Goal: Use online tool/utility: Utilize a website feature to perform a specific function

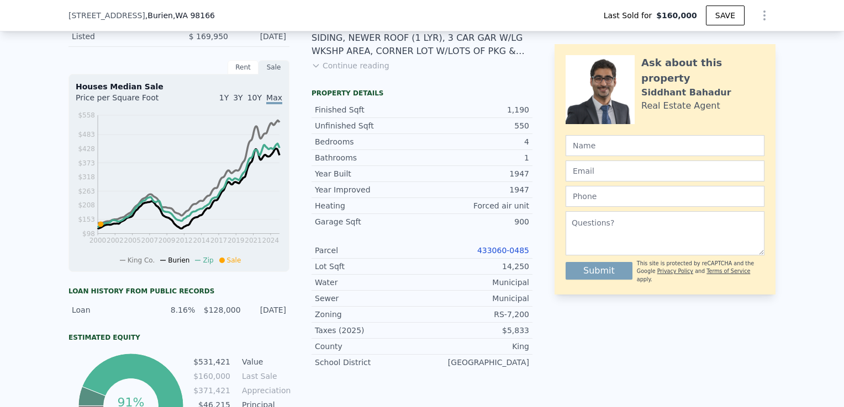
scroll to position [303, 0]
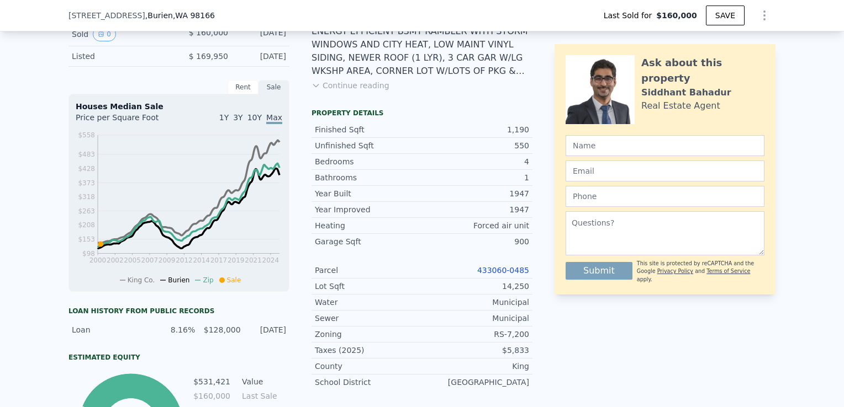
click at [510, 275] on link "433060-0485" at bounding box center [503, 270] width 52 height 9
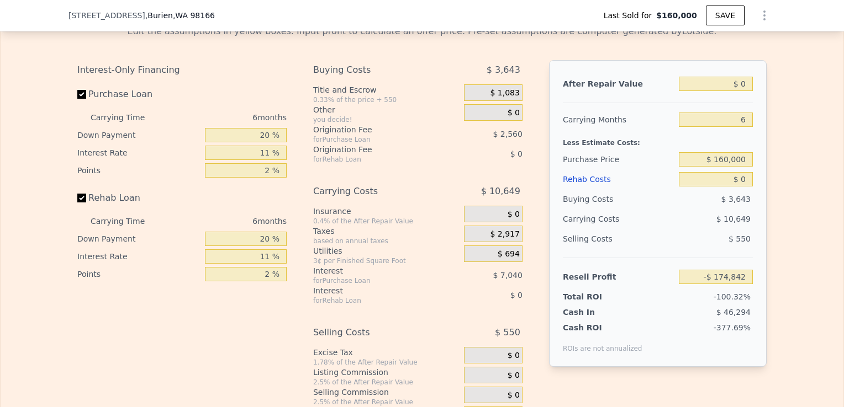
scroll to position [1667, 0]
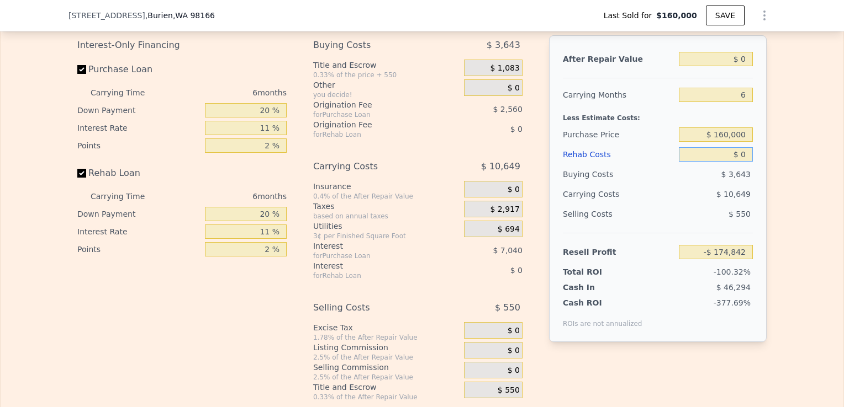
click at [741, 162] on input "$ 0" at bounding box center [715, 154] width 74 height 14
type input "$ 1"
type input "-$ 174,843"
type input "$ 17"
type input "-$ 174,859"
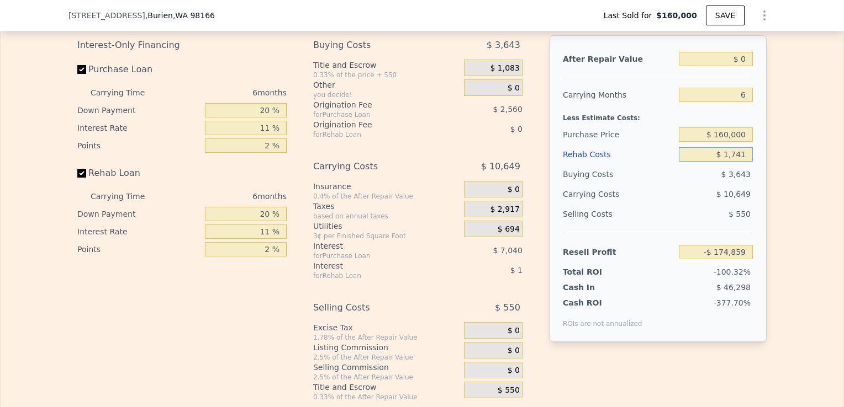
type input "$ 17,410"
type input "-$ 193,299"
type input "$ 1,741"
type input "-$ 176,689"
type input "$ 174"
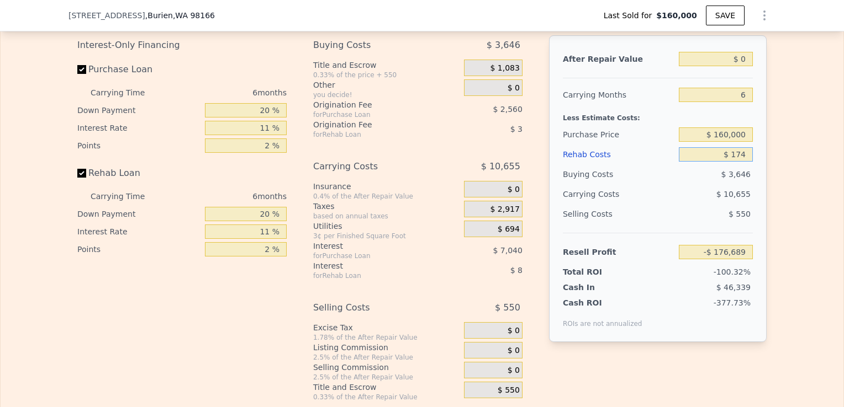
type input "-$ 175,025"
type input "$ 1,740"
type input "-$ 176,688"
type input "$ 17,400"
type input "-$ 193,288"
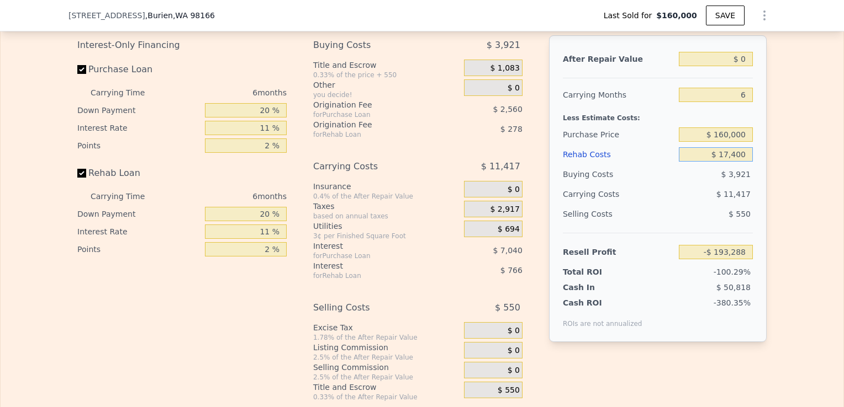
type input "$ 174,000"
type input "-$ 359,282"
type input "$ 174,000"
click at [744, 66] on input "$ 0" at bounding box center [715, 59] width 74 height 14
type input "$ 65"
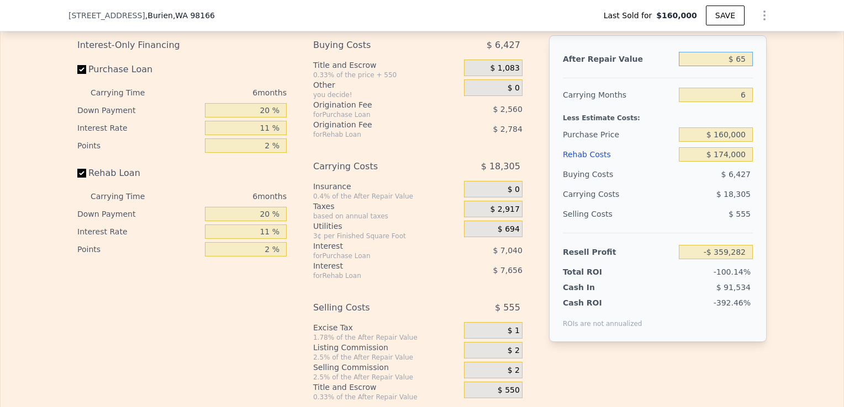
type input "-$ 359,222"
type input "$ 650"
type input "-$ 358,679"
type input "$ 6,500"
type input "-$ 353,259"
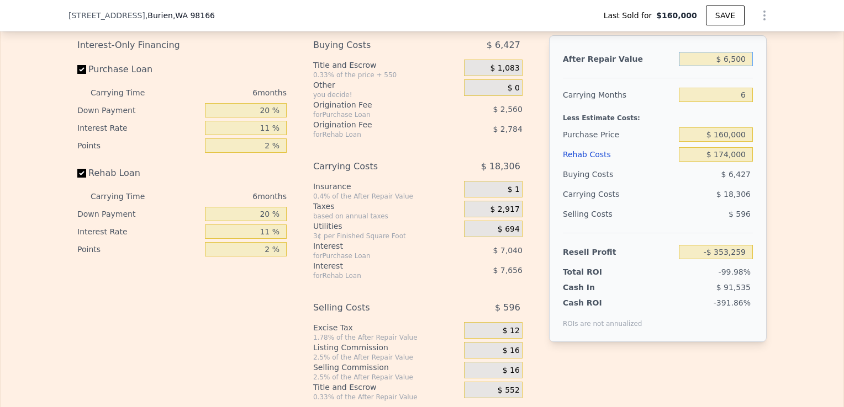
type input "$ 65,000"
type input "-$ 299,035"
type input "$ 650,000"
type input "$ 243,183"
type input "$ 650,000"
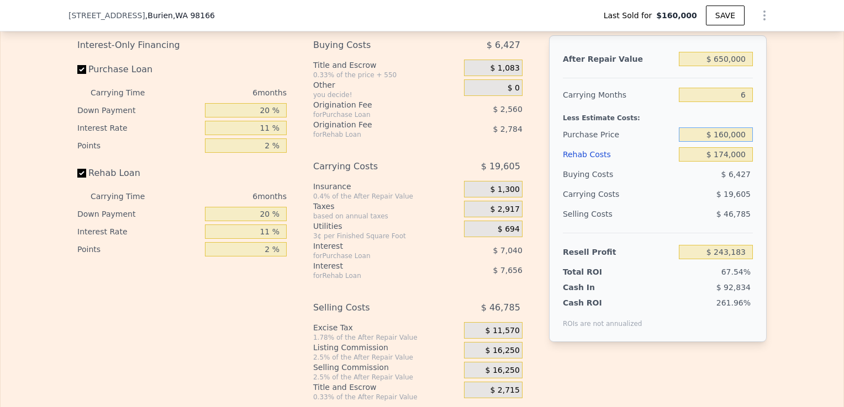
drag, startPoint x: 725, startPoint y: 147, endPoint x: 717, endPoint y: 149, distance: 8.6
click at [717, 142] on input "$ 160,000" at bounding box center [715, 135] width 74 height 14
type input "$ 275,000"
click at [669, 204] on div "$ 19,605" at bounding box center [694, 194] width 116 height 20
type input "$ 120,896"
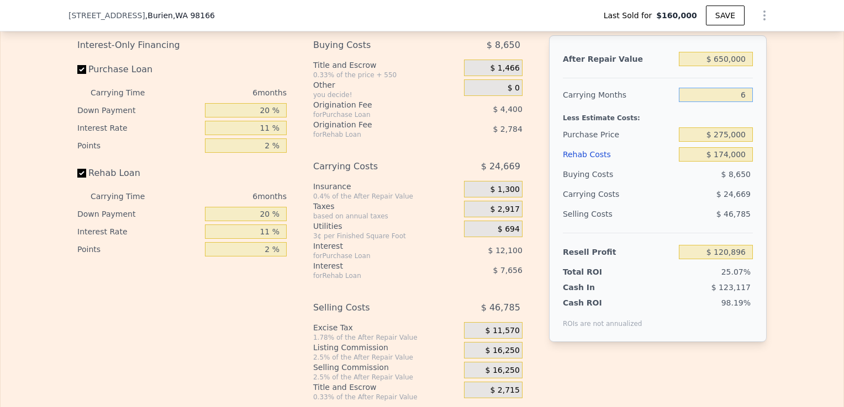
click at [744, 102] on input "6" at bounding box center [715, 95] width 74 height 14
type input "8"
type input "$ 112,673"
type input "1"
type input "$ 141,453"
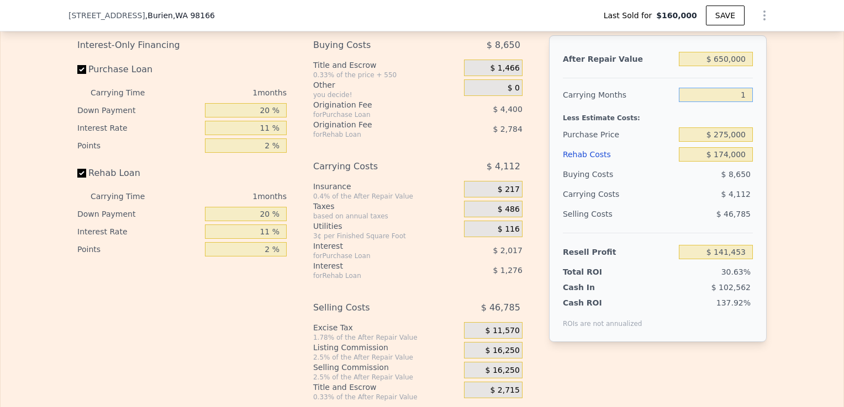
type input "10"
type input "$ 104,450"
type input "10"
click at [773, 156] on div "Edit the assumptions in yellow boxes. Input profit to calculate an offer price.…" at bounding box center [422, 196] width 842 height 411
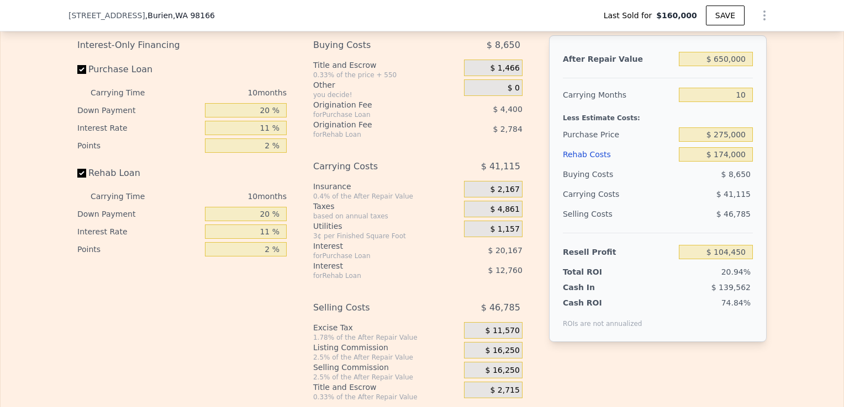
drag, startPoint x: 773, startPoint y: 156, endPoint x: 684, endPoint y: 209, distance: 103.2
click at [684, 204] on div "$ 41,115" at bounding box center [694, 194] width 116 height 20
click at [256, 118] on input "20 %" at bounding box center [246, 110] width 82 height 14
type input "10 %"
type input "$ 101,380"
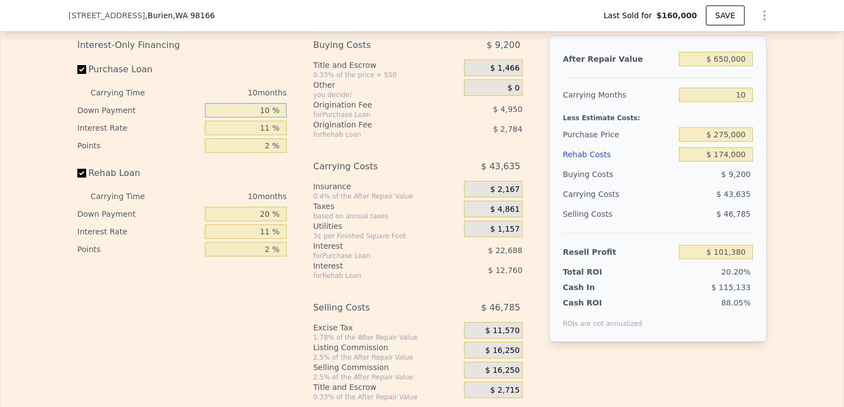
type input "10 %"
click at [265, 135] on input "11 %" at bounding box center [246, 128] width 82 height 14
type input "1 %"
type input "$ 122,010"
type input "11 %"
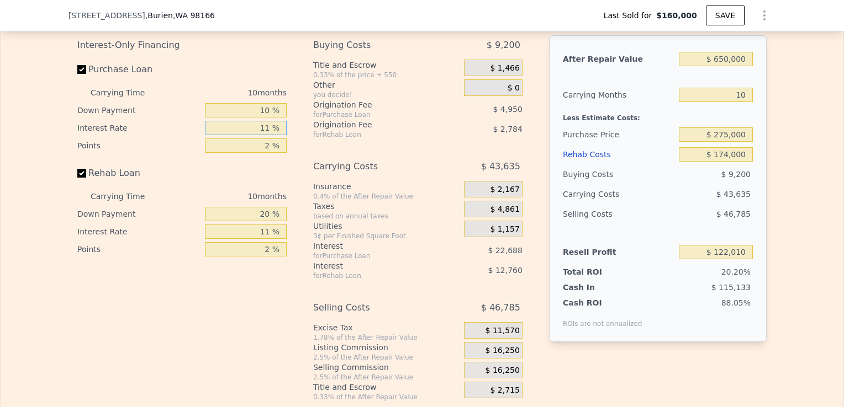
type input "$ 101,380"
type input "110 %"
type input "-$ 102,810"
type input "11 %"
type input "$ 101,380"
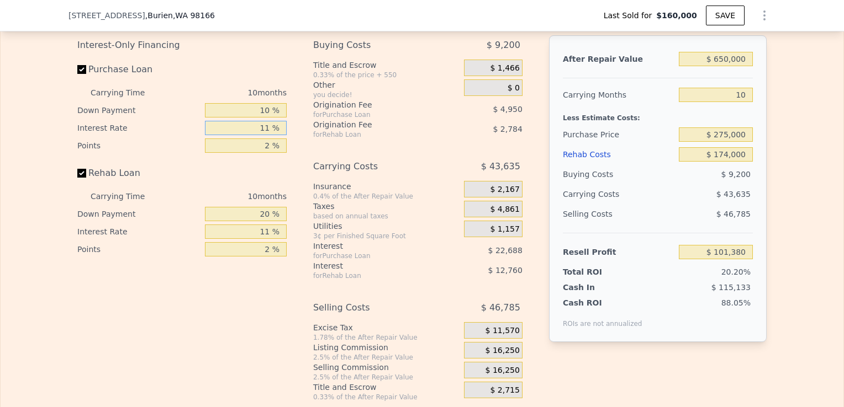
type input "1 %"
type input "$ 122,010"
type input "10 %"
type input "$ 103,440"
type input "10.5 %"
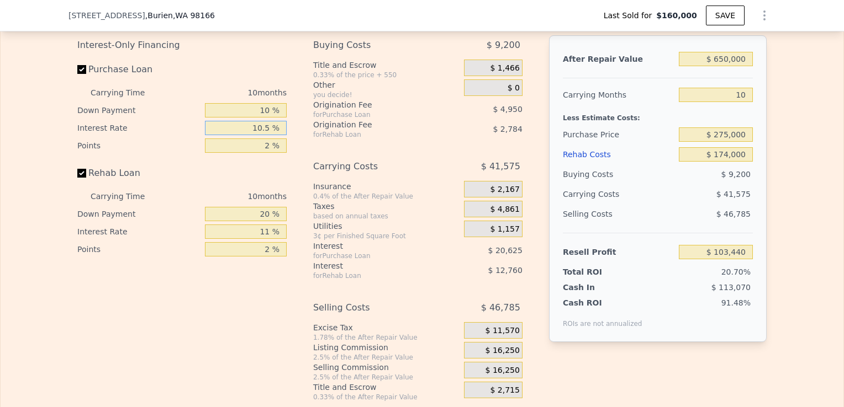
type input "$ 102,410"
type input "10. %"
type input "$ 103,440"
type input "1 %"
type input "$ 122,010"
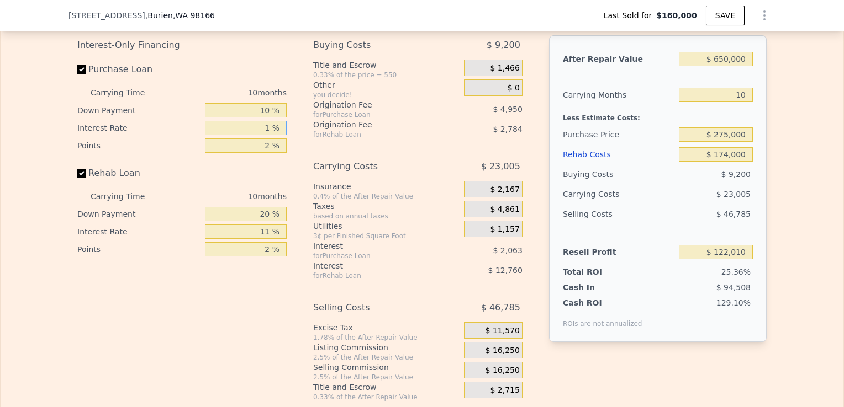
type input "10 %"
type input "$ 103,440"
type input "10 %"
click at [264, 153] on input "2 %" at bounding box center [246, 146] width 82 height 14
type input "1 %"
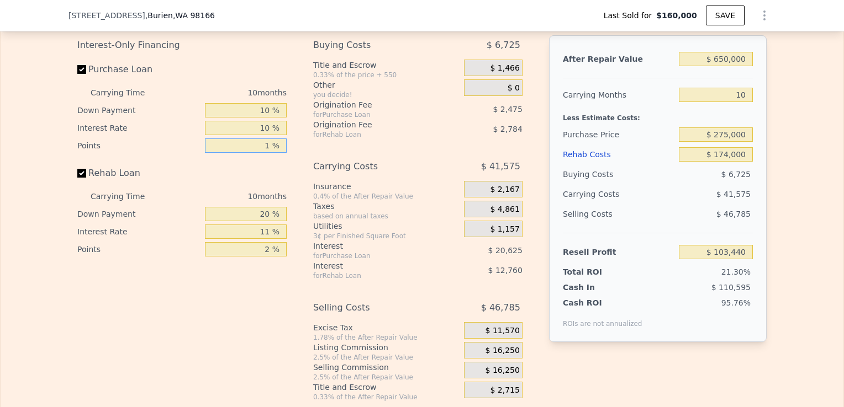
type input "$ 105,915"
type input "1.5 %"
type input "$ 104,677"
type input "1.5 %"
click at [265, 221] on input "20 %" at bounding box center [246, 214] width 82 height 14
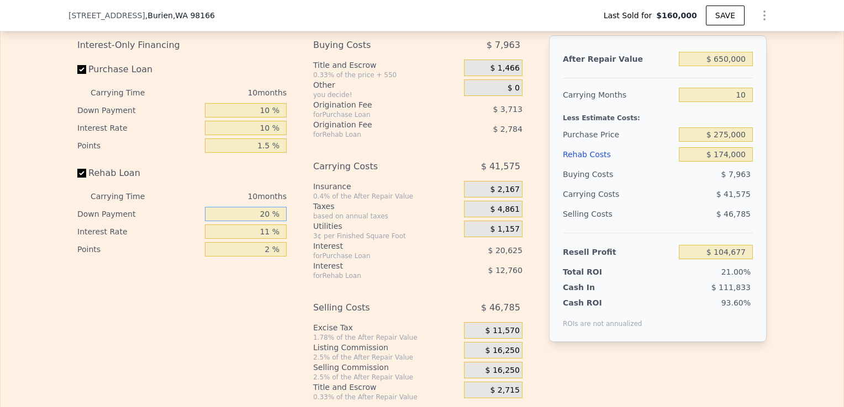
type input "2 %"
type input "$ 101,181"
type input "1 %"
type input "$ 100,986"
type input "10 %"
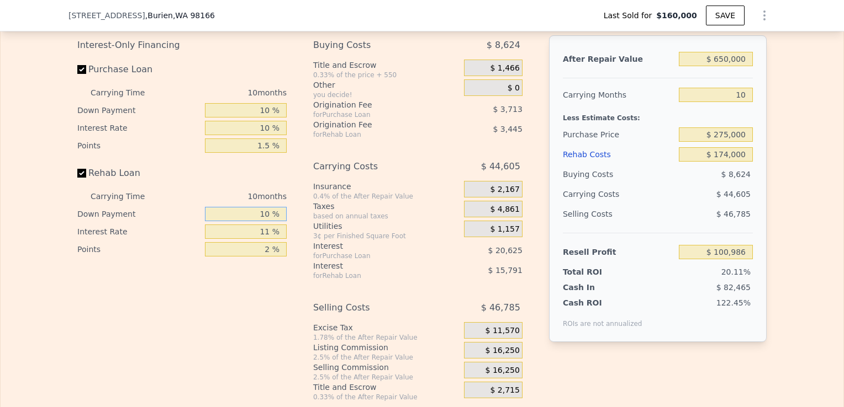
type input "$ 102,729"
type input "10 %"
click at [267, 239] on input "11 %" at bounding box center [246, 232] width 82 height 14
type input "1 %"
type input "$ 115,779"
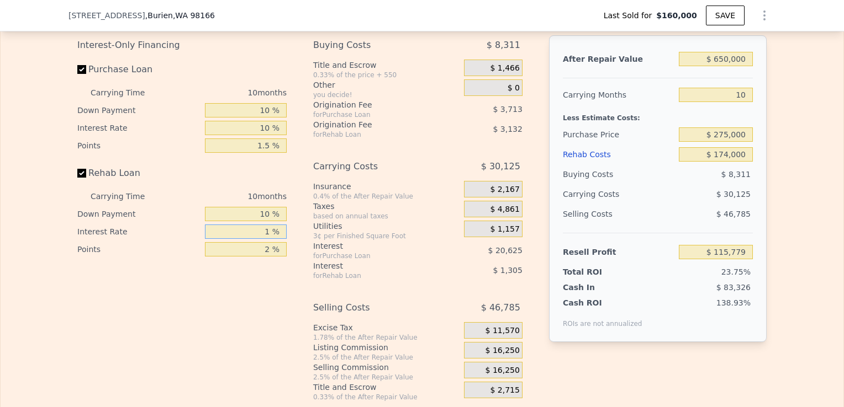
type input "10 %"
type input "$ 104,039"
type input "10 %"
click at [267, 257] on input "2 %" at bounding box center [246, 249] width 82 height 14
type input "1 %"
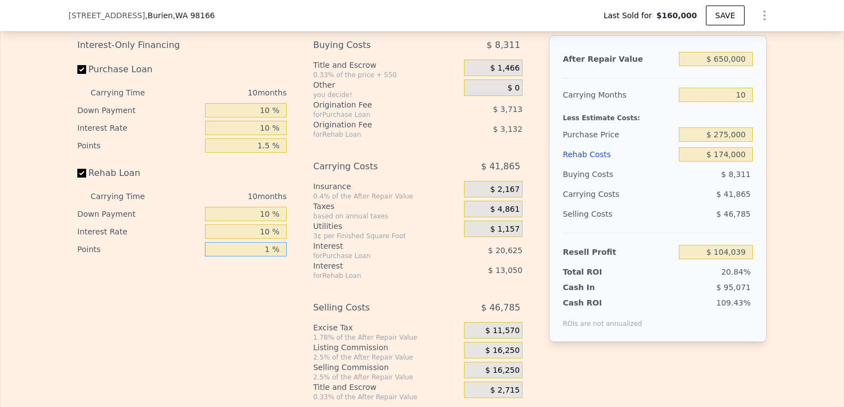
type input "$ 105,605"
type input "1.5 %"
type input "$ 104,822"
type input "1.5 %"
click at [263, 286] on div "Interest-Only Financing Purchase Loan Carrying Time 10 months Down Payment 10 %…" at bounding box center [186, 218] width 218 height 367
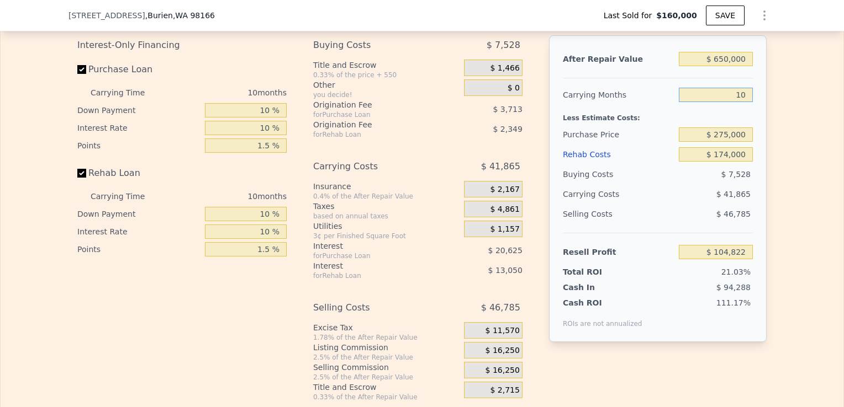
drag, startPoint x: 742, startPoint y: 110, endPoint x: 734, endPoint y: 114, distance: 9.1
click at [734, 102] on input "10" at bounding box center [715, 95] width 74 height 14
type input "8"
type input "$ 113,195"
type input "8"
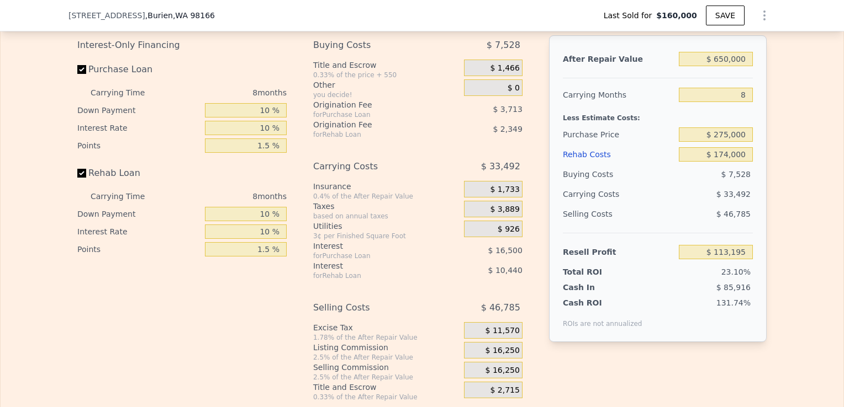
click at [733, 328] on div "131.74%" at bounding box center [699, 313] width 107 height 31
click at [718, 142] on input "$ 275,000" at bounding box center [715, 135] width 74 height 14
type input "$ 225,000"
click at [690, 183] on div "$ 7,528" at bounding box center [715, 175] width 75 height 20
type input "$ 167,037"
